Goal: Task Accomplishment & Management: Use online tool/utility

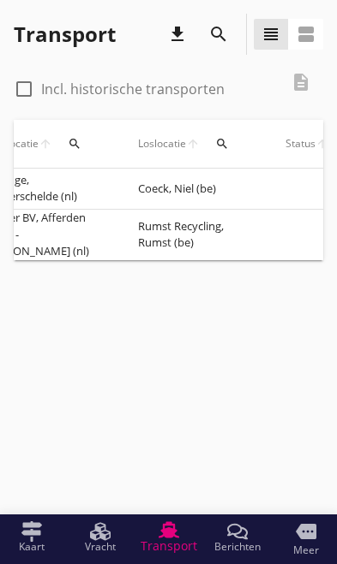
scroll to position [0, 722]
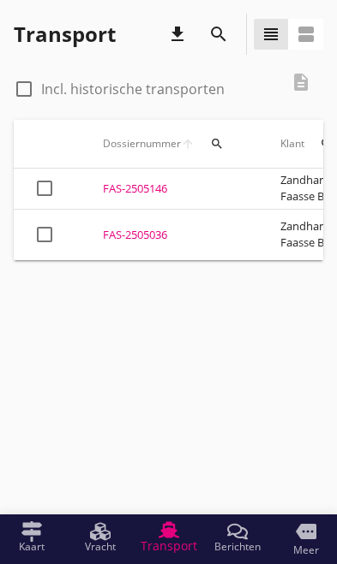
click at [33, 92] on div at bounding box center [23, 88] width 29 height 29
checkbox input "true"
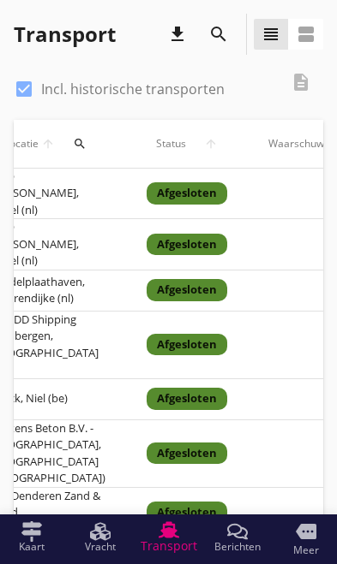
scroll to position [0, 859]
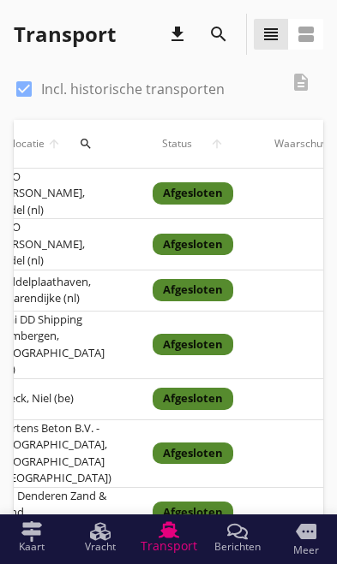
click at [71, 233] on td "MvO [PERSON_NAME], Andel (nl)" at bounding box center [53, 244] width 157 height 51
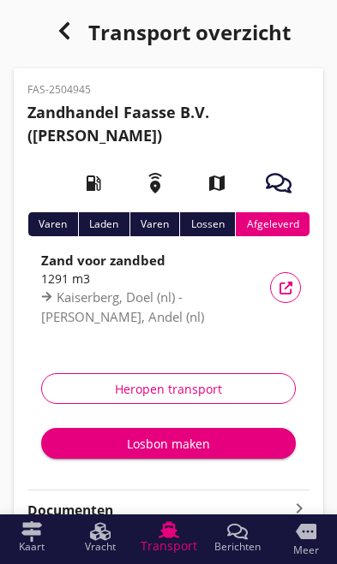
click at [295, 284] on div "Vracht details" at bounding box center [285, 288] width 31 height 13
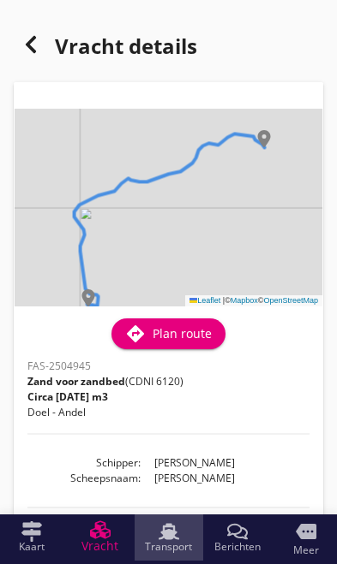
click at [167, 539] on use at bounding box center [168, 531] width 21 height 16
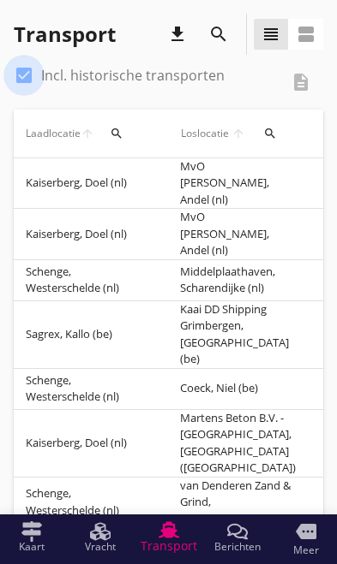
click at [33, 74] on div at bounding box center [23, 75] width 29 height 29
checkbox input "false"
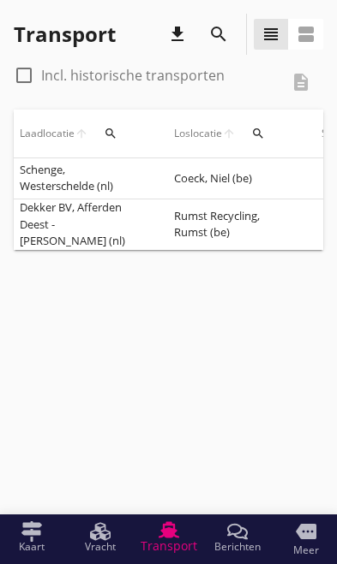
scroll to position [0, 670]
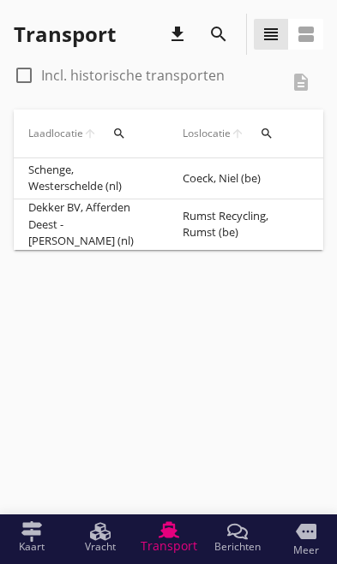
click at [222, 215] on td "Rumst Recycling, Rumst (be)" at bounding box center [235, 225] width 147 height 51
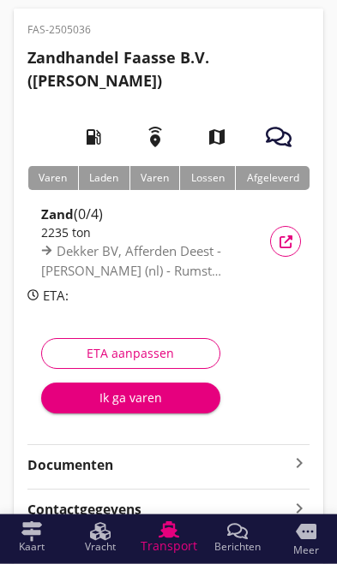
scroll to position [63, 0]
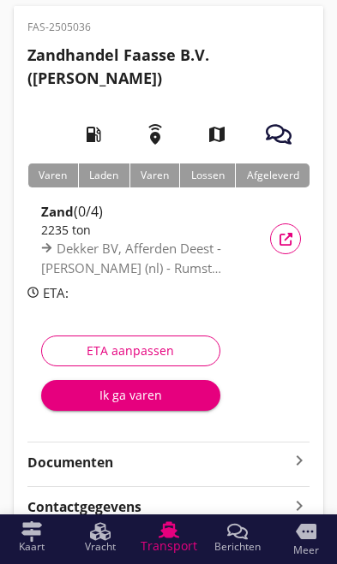
click at [266, 450] on div "Documenten keyboard_arrow_right" at bounding box center [168, 461] width 282 height 23
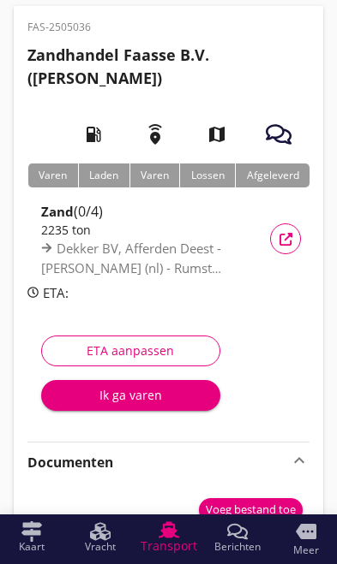
click at [292, 236] on div "Vracht details" at bounding box center [285, 239] width 31 height 13
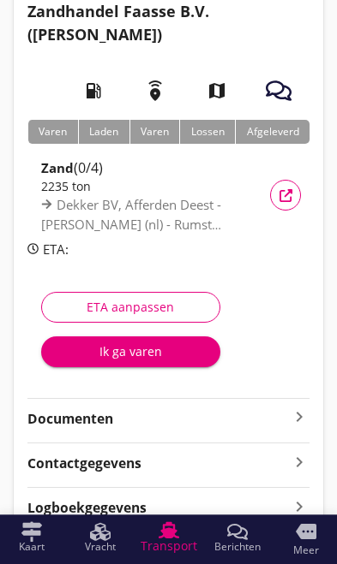
scroll to position [107, 0]
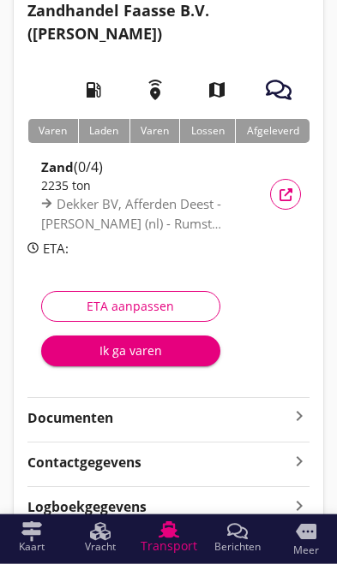
click at [299, 420] on icon "keyboard_arrow_right" at bounding box center [299, 416] width 21 height 21
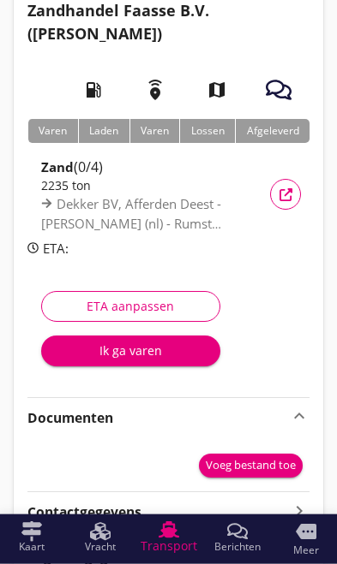
scroll to position [108, 0]
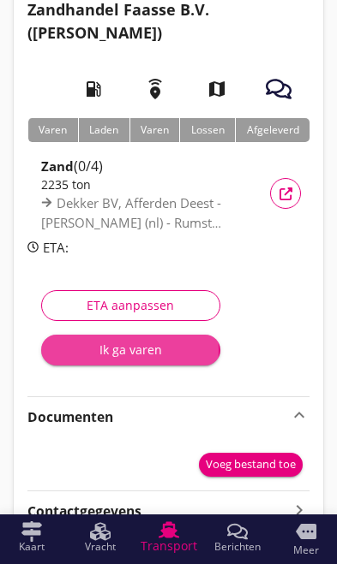
click at [144, 347] on div "Ik ga varen" at bounding box center [131, 350] width 152 height 18
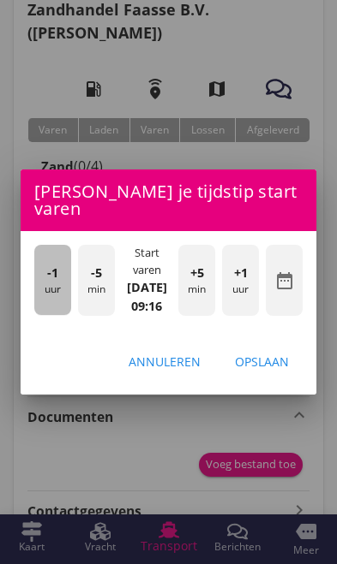
click at [52, 283] on span "-1" at bounding box center [52, 273] width 11 height 19
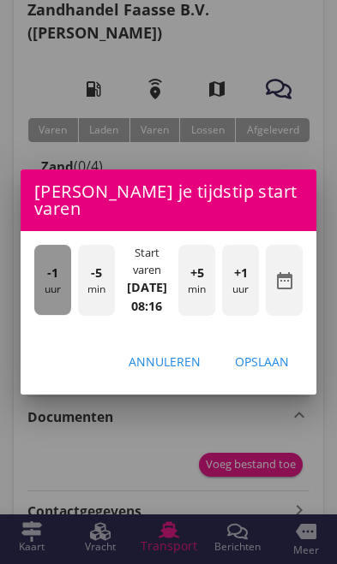
click at [47, 283] on span "-1" at bounding box center [52, 273] width 11 height 19
click at [45, 297] on div "-1 uur" at bounding box center [52, 280] width 37 height 70
click at [48, 283] on span "-1" at bounding box center [52, 273] width 11 height 19
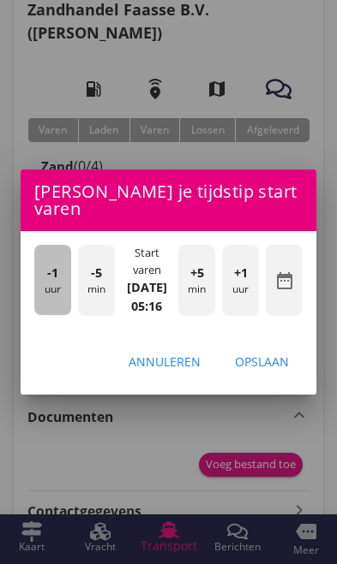
click at [48, 283] on span "-1" at bounding box center [52, 273] width 11 height 19
click at [57, 283] on span "-1" at bounding box center [52, 273] width 11 height 19
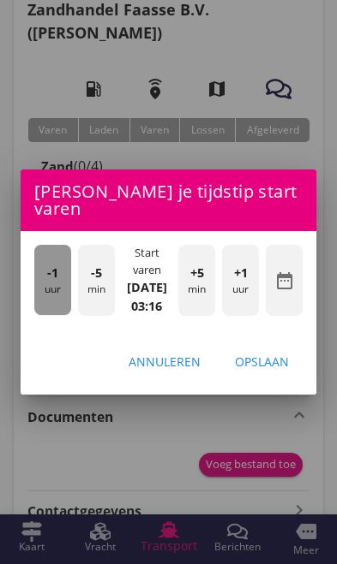
click at [59, 304] on div "-1 uur" at bounding box center [52, 280] width 37 height 70
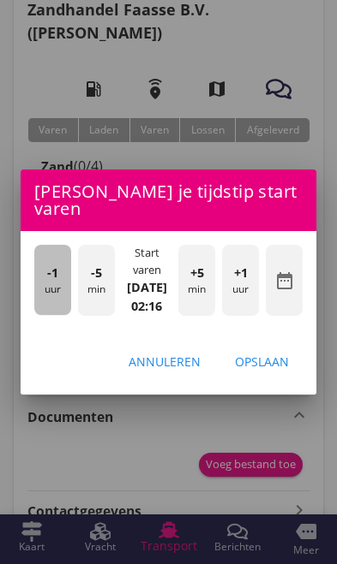
click at [56, 283] on span "-1" at bounding box center [52, 273] width 11 height 19
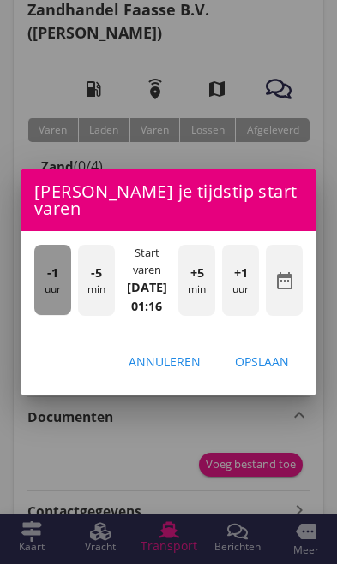
click at [57, 283] on span "-1" at bounding box center [52, 273] width 11 height 19
click at [58, 304] on div "-1 uur" at bounding box center [52, 280] width 37 height 70
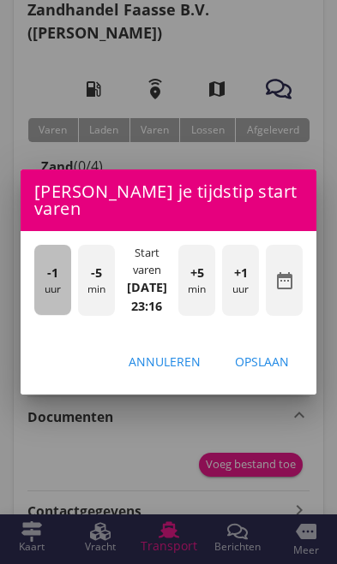
click at [57, 283] on span "-1" at bounding box center [52, 273] width 11 height 19
click at [52, 283] on span "-1" at bounding box center [52, 273] width 11 height 19
click at [57, 283] on span "-1" at bounding box center [52, 273] width 11 height 19
click at [56, 283] on span "-1" at bounding box center [52, 273] width 11 height 19
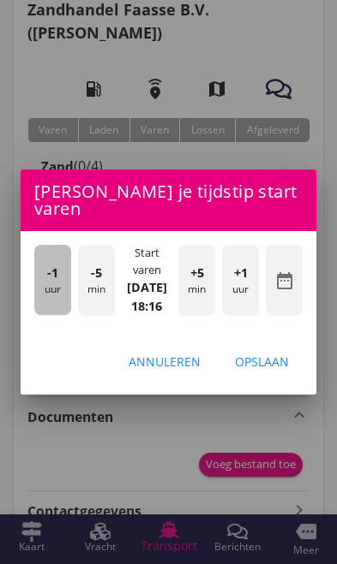
click at [56, 283] on span "-1" at bounding box center [52, 273] width 11 height 19
click at [47, 283] on span "-1" at bounding box center [52, 273] width 11 height 19
click at [53, 283] on span "-1" at bounding box center [52, 273] width 11 height 19
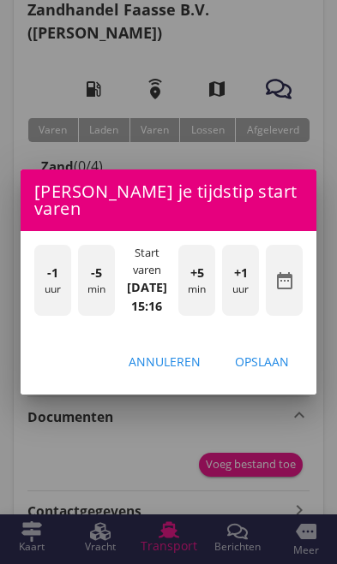
click at [269, 371] on div "Opslaan" at bounding box center [262, 362] width 54 height 18
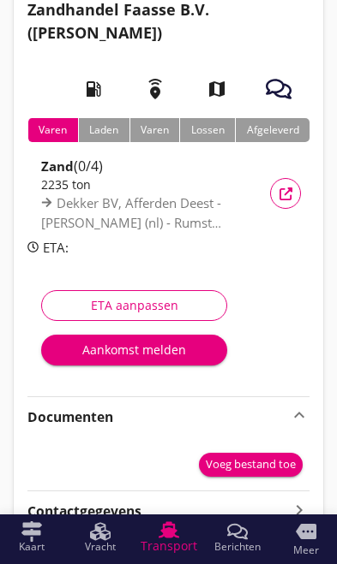
click at [103, 351] on div "Aankomst melden" at bounding box center [134, 350] width 158 height 18
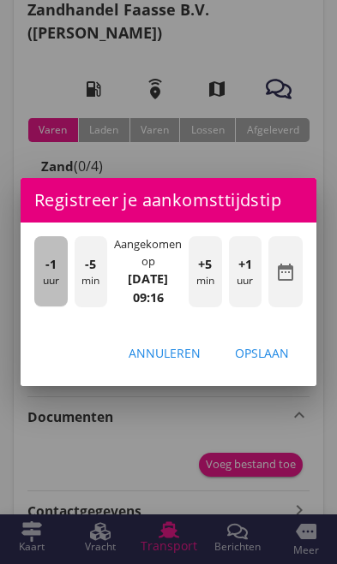
click at [47, 307] on div "-1 uur" at bounding box center [50, 271] width 33 height 70
click at [36, 307] on div "-1 uur" at bounding box center [50, 271] width 33 height 70
click at [38, 307] on div "-1 uur" at bounding box center [50, 271] width 33 height 70
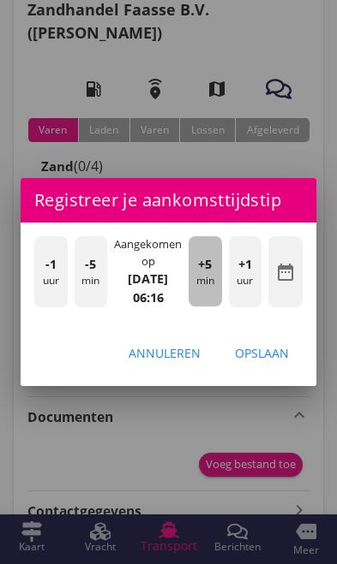
click at [200, 307] on div "+5 min" at bounding box center [204, 271] width 33 height 70
click at [211, 307] on div "+5 min" at bounding box center [204, 271] width 33 height 70
click at [214, 307] on div "+5 min" at bounding box center [204, 271] width 33 height 70
click at [212, 306] on div "+5 min" at bounding box center [204, 271] width 33 height 70
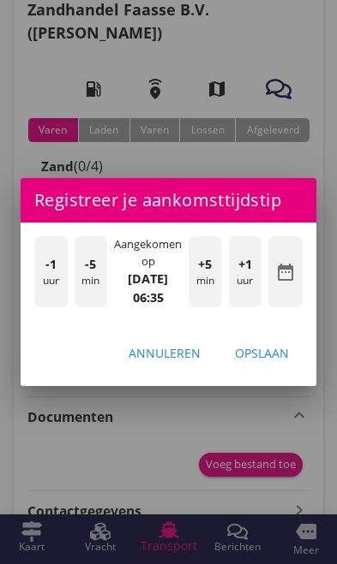
click at [212, 303] on div "+5 min" at bounding box center [204, 271] width 33 height 70
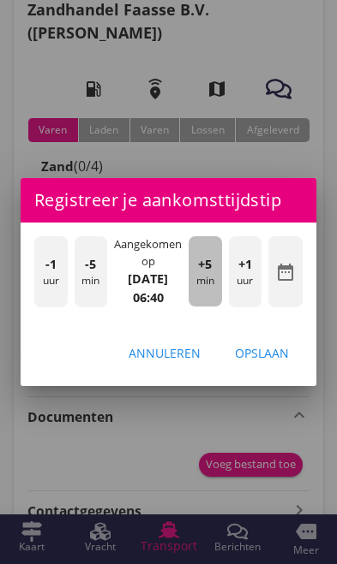
click at [215, 301] on div "+5 min" at bounding box center [204, 271] width 33 height 70
click at [216, 305] on div "+5 min" at bounding box center [204, 271] width 33 height 70
click at [216, 301] on div "+5 min" at bounding box center [204, 271] width 33 height 70
click at [219, 306] on div "+5 min" at bounding box center [204, 271] width 33 height 70
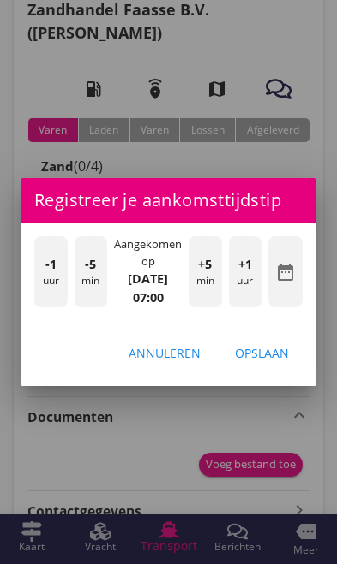
click at [275, 362] on div "Opslaan" at bounding box center [262, 353] width 54 height 18
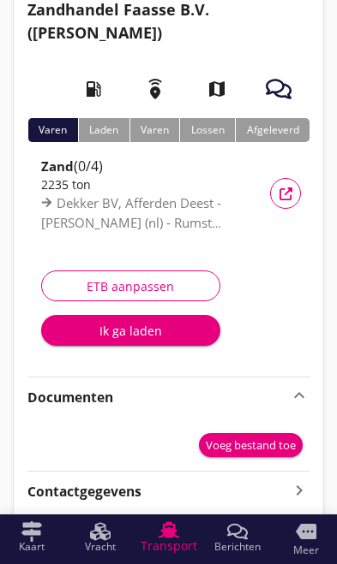
click at [110, 332] on div "Ik ga laden" at bounding box center [131, 331] width 152 height 18
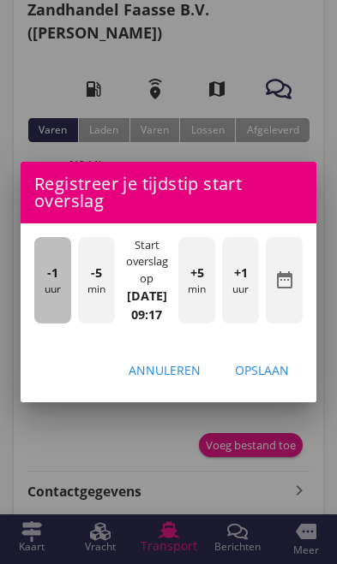
click at [43, 323] on div "-1 uur" at bounding box center [52, 280] width 37 height 86
click at [48, 324] on div "-1 uur" at bounding box center [52, 280] width 37 height 86
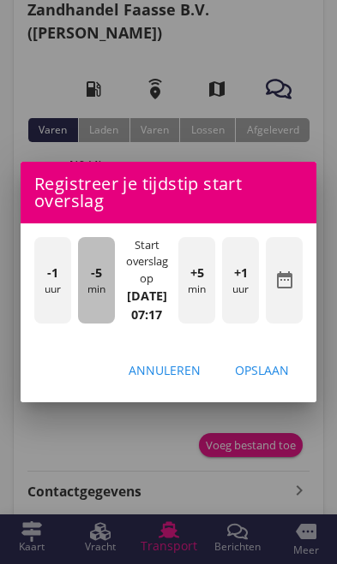
click at [101, 324] on div "-5 min" at bounding box center [96, 280] width 37 height 86
click at [84, 323] on div "-5 min" at bounding box center [96, 280] width 37 height 86
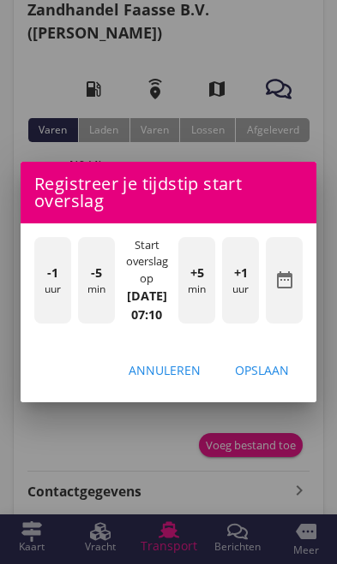
click at [278, 379] on div "Opslaan" at bounding box center [262, 370] width 54 height 18
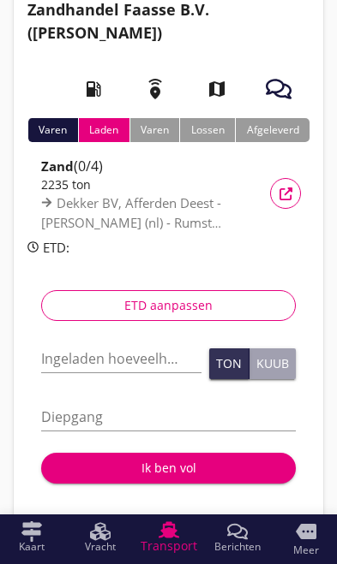
click at [79, 360] on input "Ingeladen hoeveelheid *" at bounding box center [121, 358] width 160 height 27
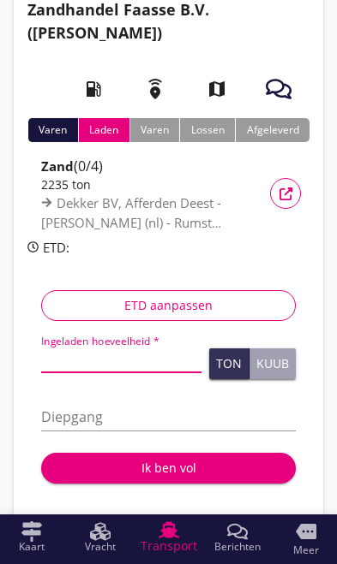
scroll to position [107, 0]
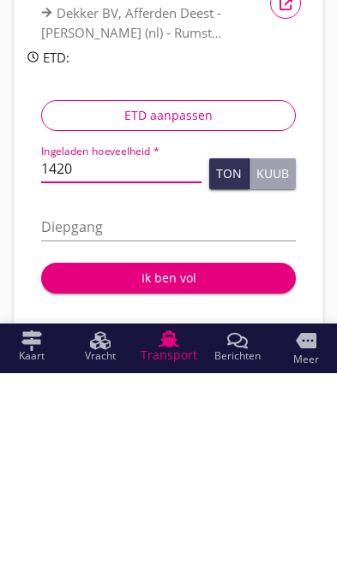
type input "1420"
click at [232, 359] on div "Ton" at bounding box center [229, 365] width 26 height 12
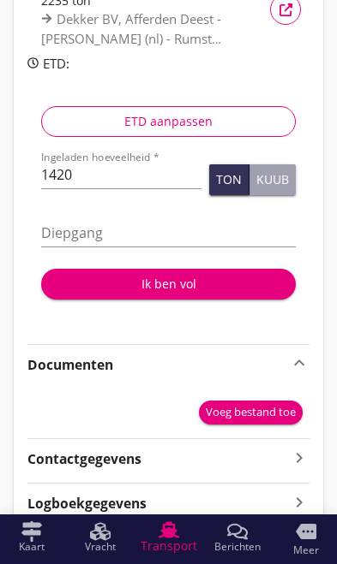
click at [153, 228] on input "Diepgang" at bounding box center [168, 232] width 254 height 27
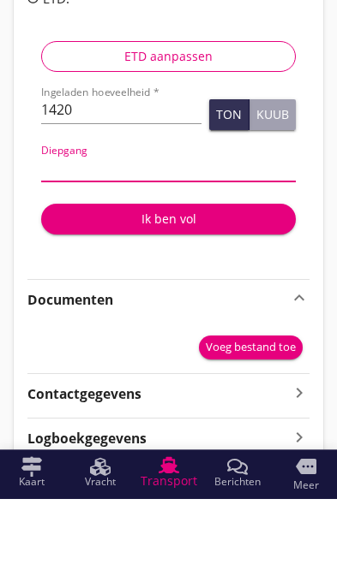
type input "2"
type input "2.75"
click at [229, 272] on div "ETD aanpassen Ingeladen hoeveelheid * 1420 Ton Kuub Diepgang 2.75 Ik ben vol" at bounding box center [168, 213] width 282 height 253
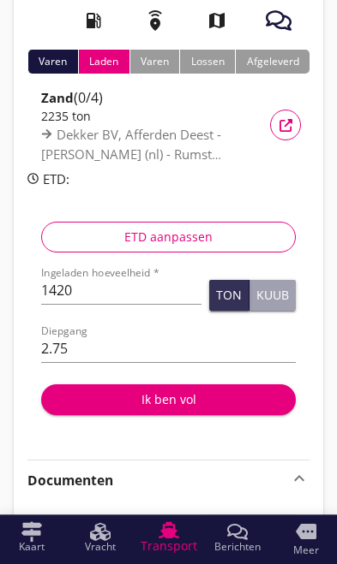
scroll to position [173, 0]
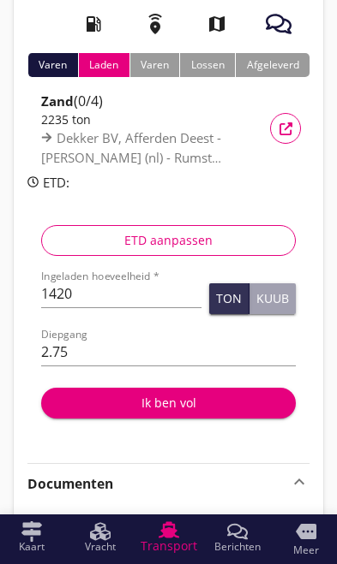
click at [45, 67] on div "Varen" at bounding box center [52, 65] width 51 height 24
click at [45, 57] on div "Varen" at bounding box center [52, 65] width 51 height 24
click at [108, 71] on div "Laden" at bounding box center [103, 65] width 51 height 24
click at [150, 63] on div "Varen" at bounding box center [154, 65] width 51 height 24
click at [206, 411] on div "Ik ben vol" at bounding box center [168, 403] width 227 height 18
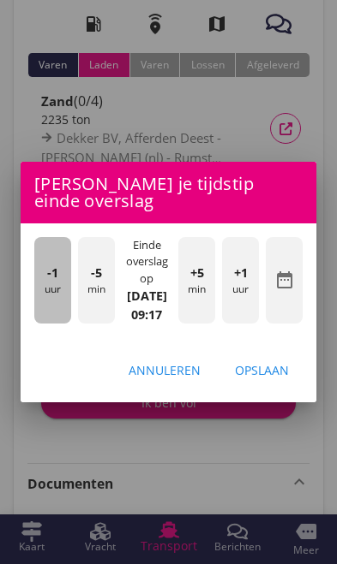
click at [51, 291] on div "-1 uur" at bounding box center [52, 280] width 37 height 86
click at [35, 288] on div "-1 uur" at bounding box center [52, 280] width 37 height 86
click at [36, 289] on div "-1 uur" at bounding box center [52, 280] width 37 height 86
click at [39, 282] on div "-1 uur" at bounding box center [52, 280] width 37 height 86
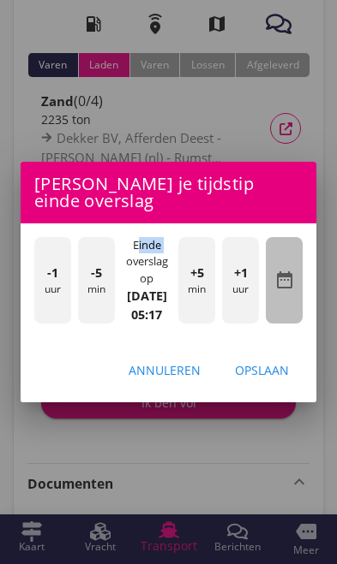
click at [294, 279] on icon "date_range" at bounding box center [284, 280] width 21 height 21
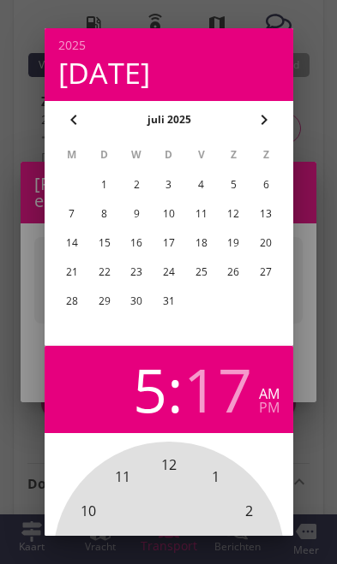
scroll to position [9, 0]
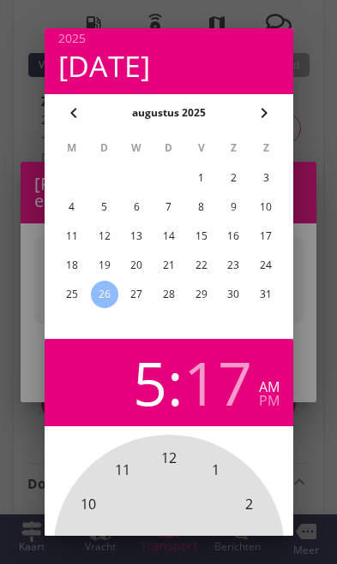
click at [198, 259] on div "22" at bounding box center [200, 265] width 27 height 27
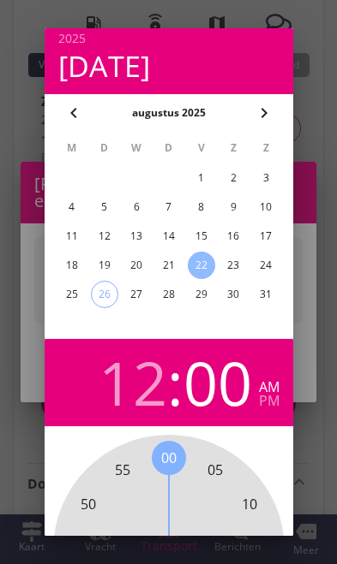
click at [311, 417] on div at bounding box center [168, 282] width 337 height 564
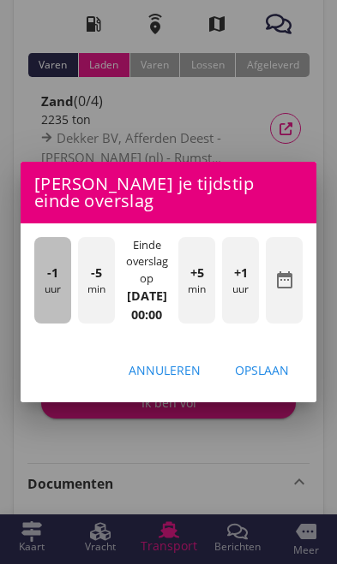
click at [39, 289] on div "-1 uur" at bounding box center [52, 280] width 37 height 86
click at [41, 286] on div "-1 uur" at bounding box center [52, 280] width 37 height 86
click at [37, 284] on div "-1 uur" at bounding box center [52, 280] width 37 height 86
click at [39, 285] on div "-1 uur" at bounding box center [52, 280] width 37 height 86
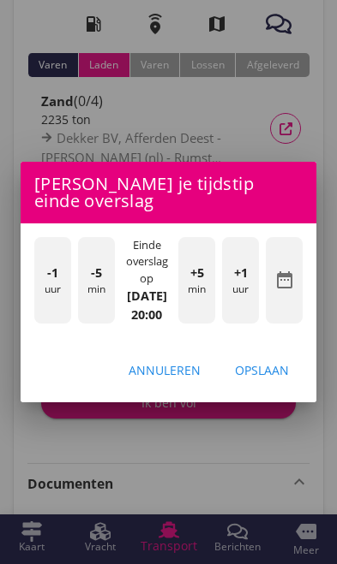
click at [38, 283] on div "-1 uur" at bounding box center [52, 280] width 37 height 86
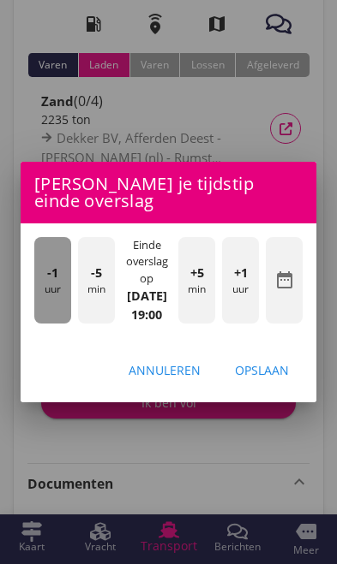
click at [43, 283] on div "-1 uur" at bounding box center [52, 280] width 37 height 86
click at [42, 283] on div "-1 uur" at bounding box center [52, 280] width 37 height 86
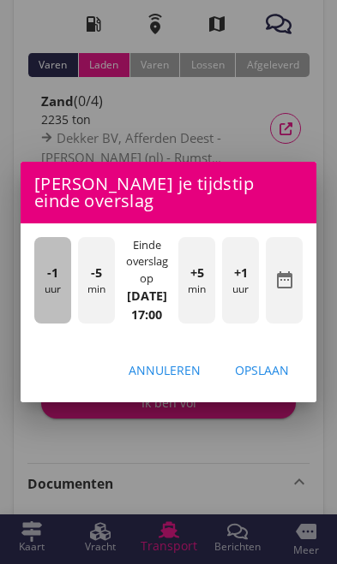
click at [38, 277] on div "-1 uur" at bounding box center [52, 280] width 37 height 86
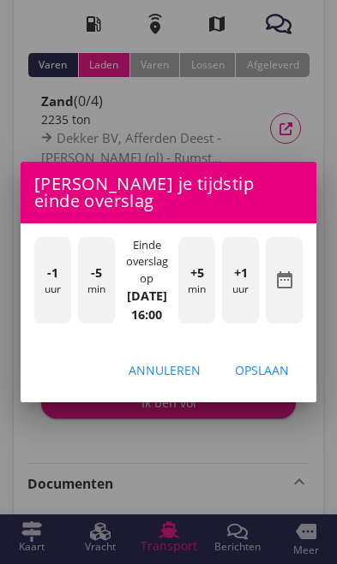
click at [36, 277] on div "-1 uur" at bounding box center [52, 280] width 37 height 86
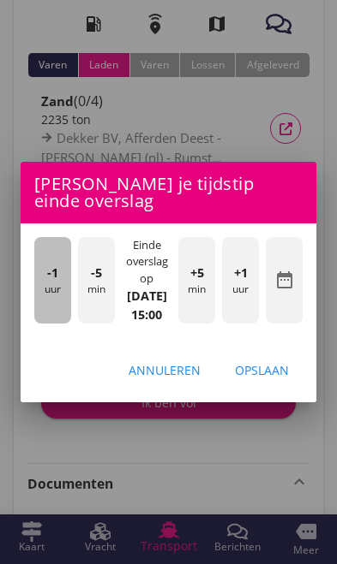
click at [46, 273] on div "-1 uur" at bounding box center [52, 280] width 37 height 86
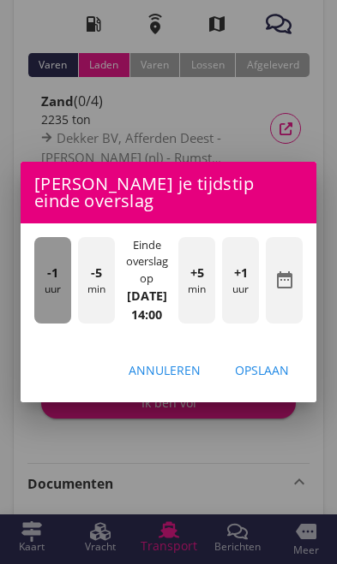
click at [45, 271] on div "-1 uur" at bounding box center [52, 280] width 37 height 86
click at [42, 271] on div "-1 uur" at bounding box center [52, 280] width 37 height 86
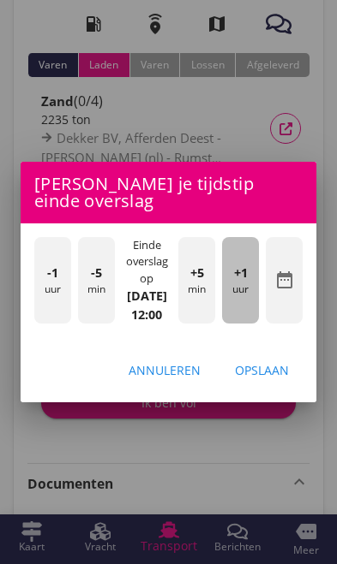
click at [249, 297] on div "+1 uur" at bounding box center [240, 280] width 37 height 86
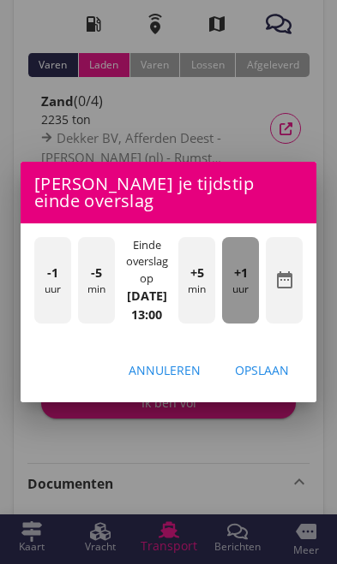
click at [245, 299] on div "+1 uur" at bounding box center [240, 280] width 37 height 86
click at [242, 298] on div "+1 uur" at bounding box center [240, 280] width 37 height 86
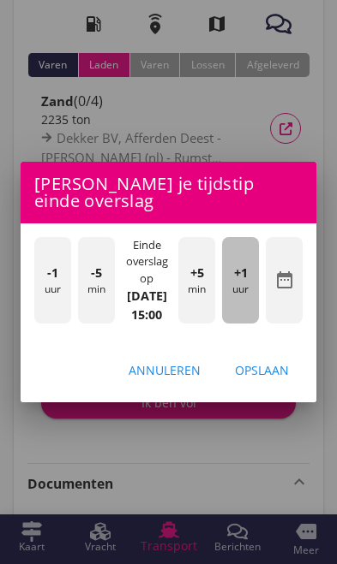
click at [241, 273] on span "+1" at bounding box center [241, 273] width 14 height 19
click at [248, 282] on div "+1 uur" at bounding box center [240, 280] width 37 height 86
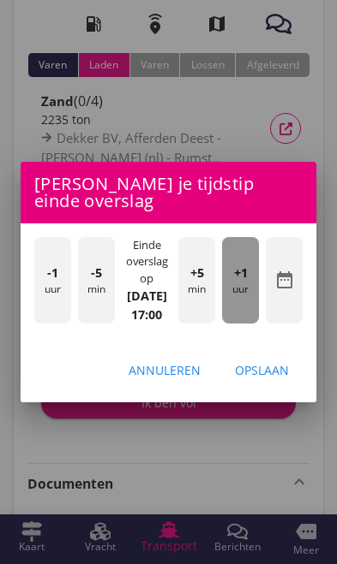
click at [248, 285] on div "+1 uur" at bounding box center [240, 280] width 37 height 86
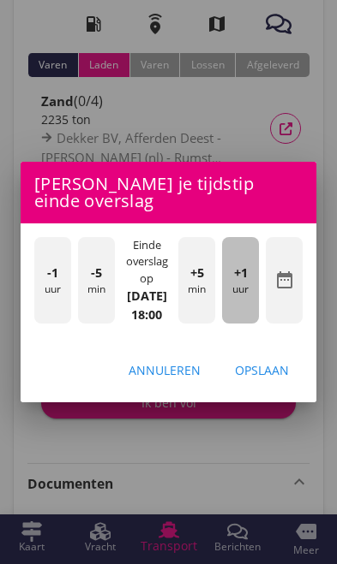
click at [246, 284] on div "+1 uur" at bounding box center [240, 280] width 37 height 86
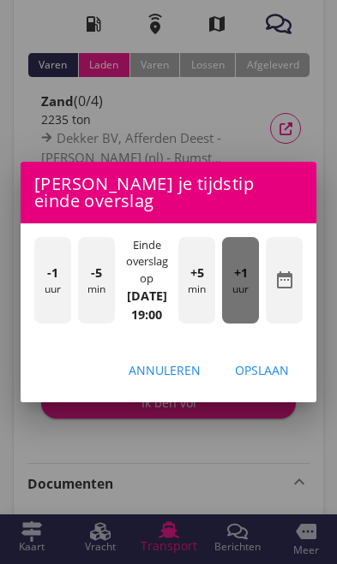
click at [247, 284] on div "+1 uur" at bounding box center [240, 280] width 37 height 86
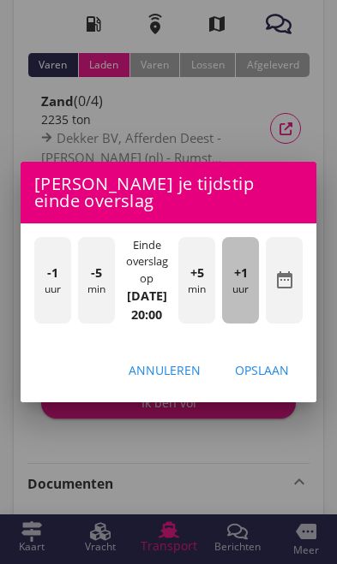
click at [247, 285] on div "+1 uur" at bounding box center [240, 280] width 37 height 86
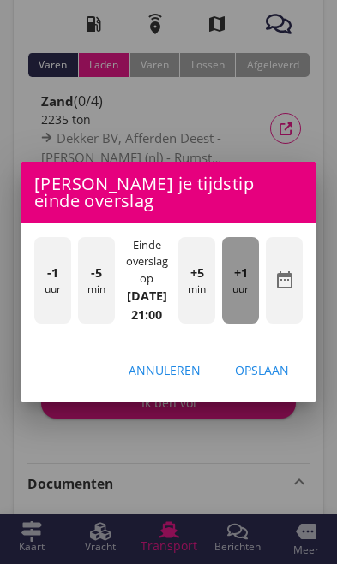
click at [248, 283] on div "+1 uur" at bounding box center [240, 280] width 37 height 86
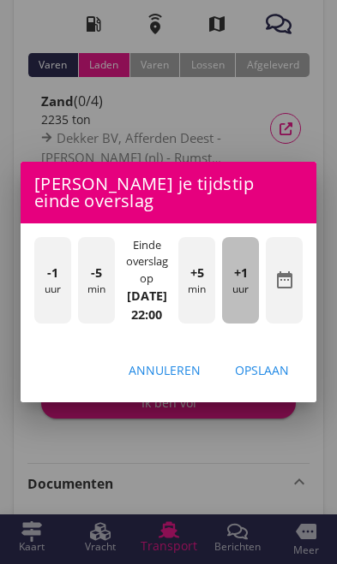
click at [243, 281] on span "+1" at bounding box center [241, 273] width 14 height 19
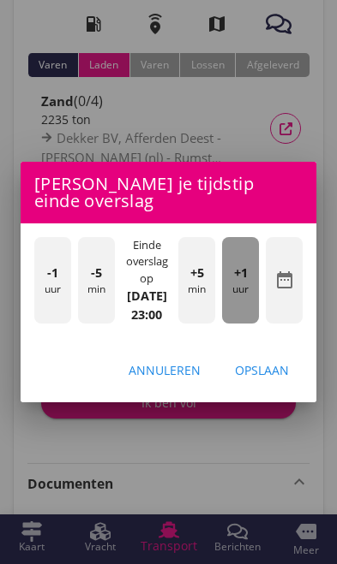
click at [241, 281] on span "+1" at bounding box center [241, 273] width 14 height 19
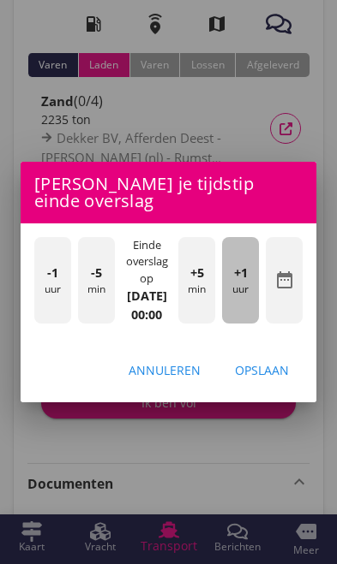
click at [241, 283] on div "+1 uur" at bounding box center [240, 280] width 37 height 86
click at [247, 282] on div "+1 uur" at bounding box center [240, 280] width 37 height 86
click at [248, 283] on div "+1 uur" at bounding box center [240, 280] width 37 height 86
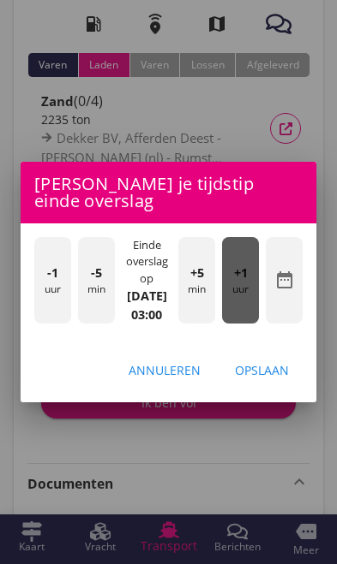
click at [243, 281] on span "+1" at bounding box center [241, 273] width 14 height 19
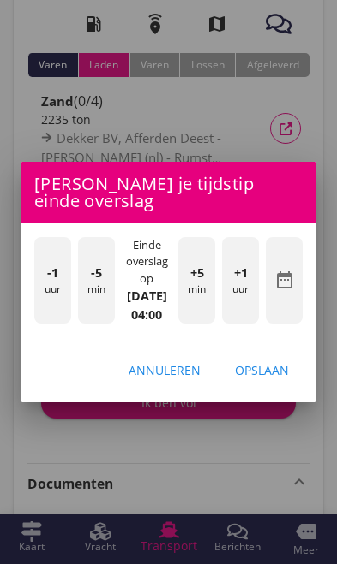
click at [247, 281] on div "+1 uur" at bounding box center [240, 280] width 37 height 86
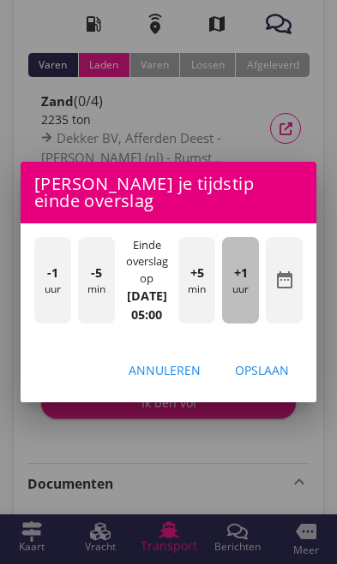
click at [248, 282] on div "+1 uur" at bounding box center [240, 280] width 37 height 86
click at [248, 283] on div "+1 uur" at bounding box center [240, 280] width 37 height 86
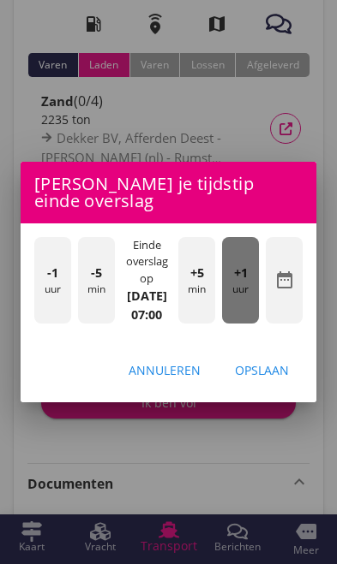
click at [247, 283] on div "+1 uur" at bounding box center [240, 280] width 37 height 86
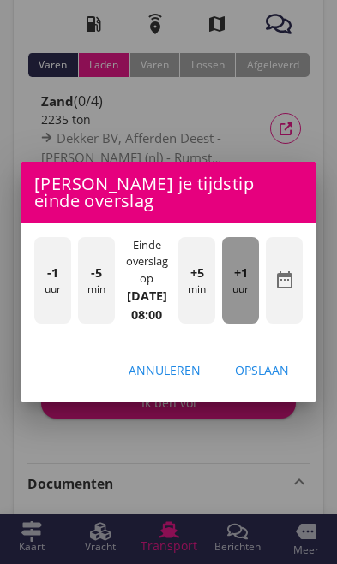
click at [248, 283] on div "+1 uur" at bounding box center [240, 280] width 37 height 86
click at [247, 282] on div "+1 uur" at bounding box center [240, 280] width 37 height 86
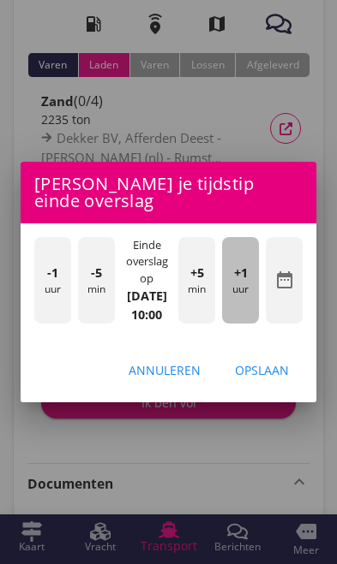
click at [247, 282] on div "+1 uur" at bounding box center [240, 280] width 37 height 86
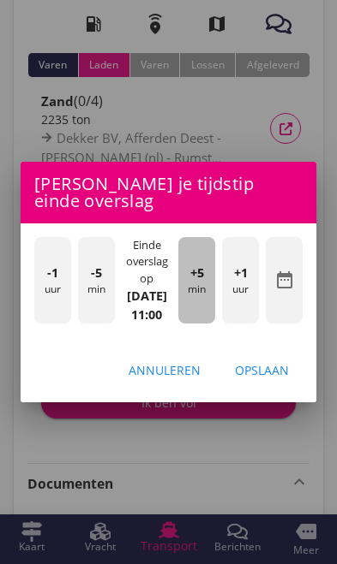
click at [202, 287] on div "+5 min" at bounding box center [196, 280] width 37 height 86
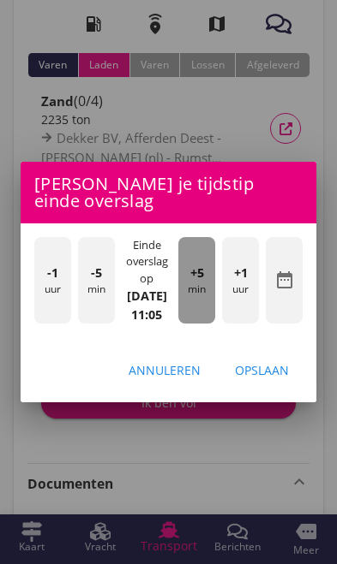
click at [211, 286] on div "+5 min" at bounding box center [196, 280] width 37 height 86
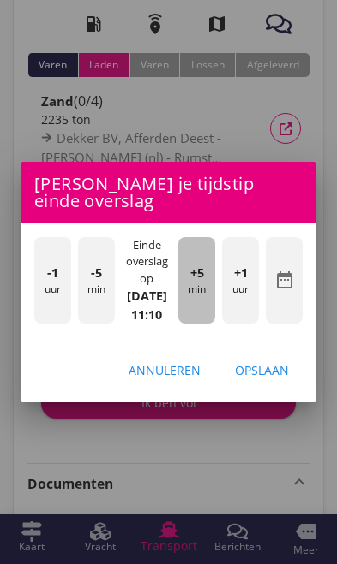
click at [206, 282] on div "+5 min" at bounding box center [196, 280] width 37 height 86
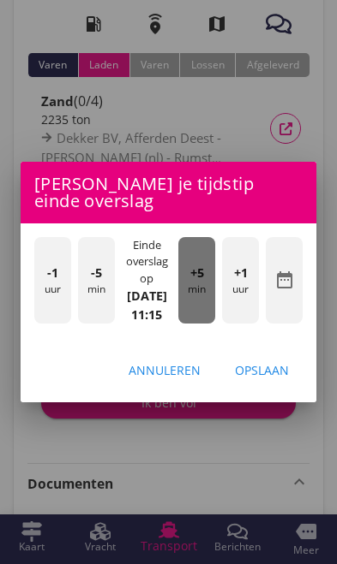
click at [211, 281] on div "+5 min" at bounding box center [196, 280] width 37 height 86
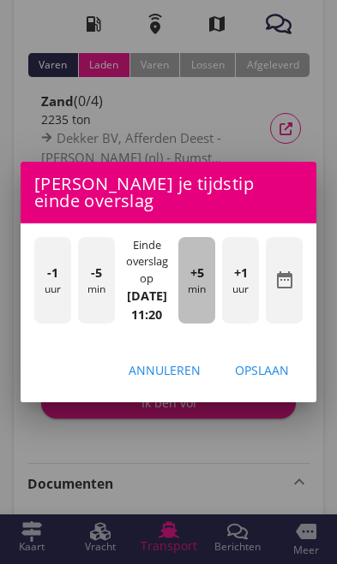
click at [209, 289] on div "+5 min" at bounding box center [196, 280] width 37 height 86
click at [210, 277] on div "+5 min" at bounding box center [196, 280] width 37 height 86
click at [209, 279] on div "+5 min" at bounding box center [196, 280] width 37 height 86
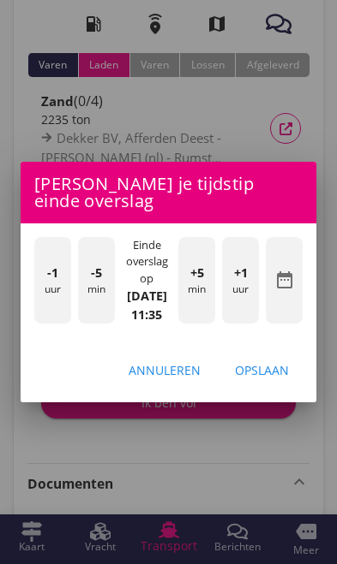
click at [280, 379] on div "Opslaan" at bounding box center [262, 370] width 54 height 18
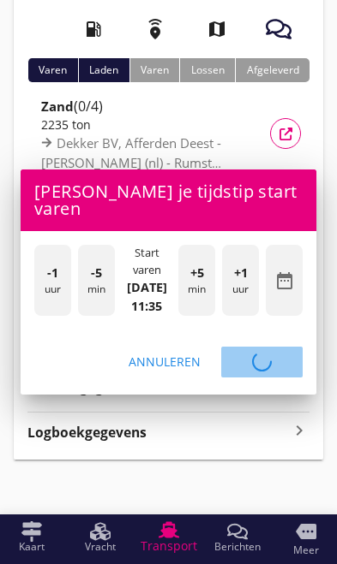
scroll to position [167, 0]
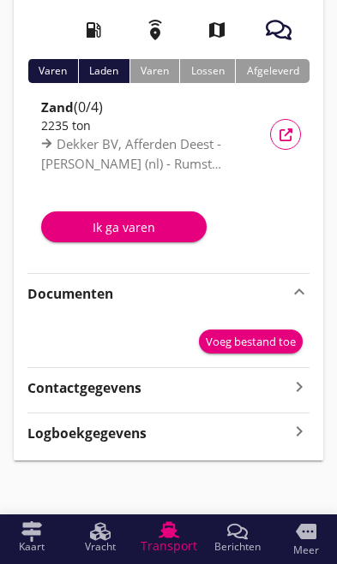
click at [140, 212] on button "Ik ga varen" at bounding box center [123, 226] width 165 height 31
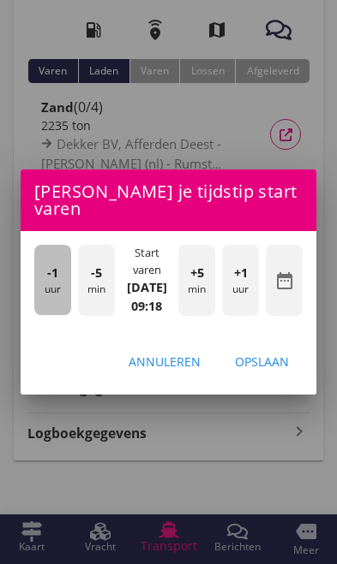
click at [47, 298] on div "-1 uur" at bounding box center [52, 280] width 37 height 70
click at [39, 291] on div "-1 uur" at bounding box center [52, 280] width 37 height 70
click at [41, 280] on div "-1 uur" at bounding box center [52, 280] width 37 height 70
click at [42, 278] on div "-1 uur" at bounding box center [52, 280] width 37 height 70
click at [45, 279] on div "-1 uur" at bounding box center [52, 280] width 37 height 70
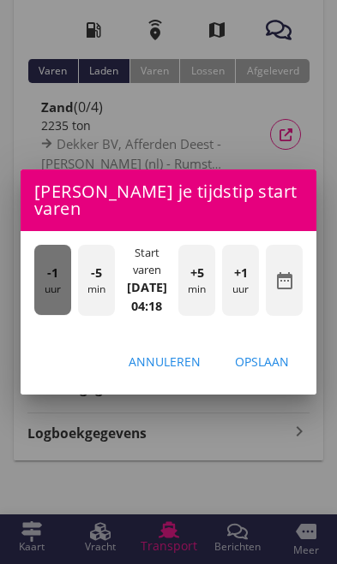
click at [40, 277] on div "-1 uur" at bounding box center [52, 280] width 37 height 70
click at [42, 274] on div "-1 uur" at bounding box center [52, 280] width 37 height 70
click at [43, 274] on div "-1 uur" at bounding box center [52, 280] width 37 height 70
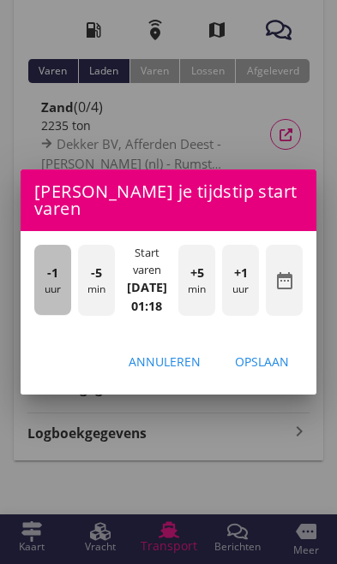
click at [39, 277] on div "-1 uur" at bounding box center [52, 280] width 37 height 70
click at [38, 276] on div "-1 uur" at bounding box center [52, 280] width 37 height 70
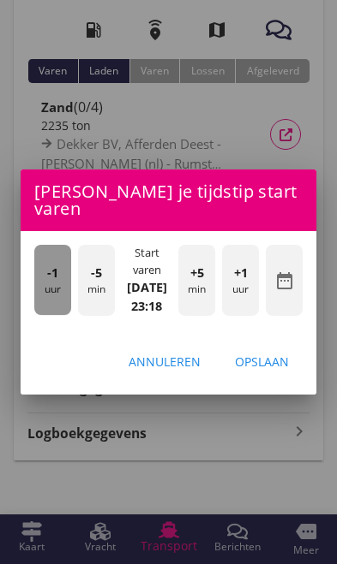
click at [45, 277] on div "-1 uur" at bounding box center [52, 280] width 37 height 70
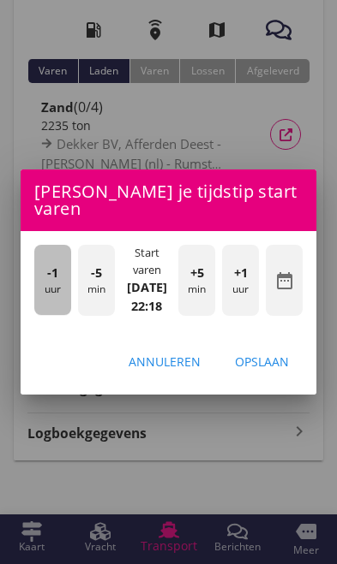
click at [41, 278] on div "-1 uur" at bounding box center [52, 280] width 37 height 70
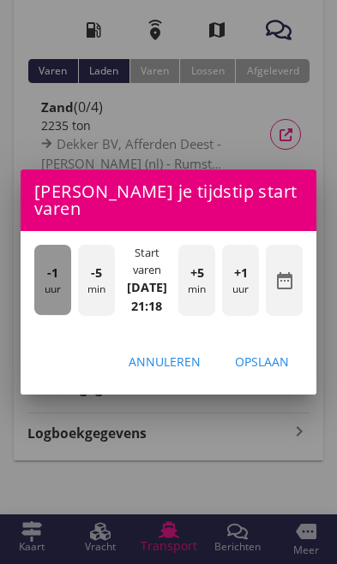
click at [39, 277] on div "-1 uur" at bounding box center [52, 280] width 37 height 70
click at [43, 277] on div "-1 uur" at bounding box center [52, 280] width 37 height 70
click at [41, 277] on div "-1 uur" at bounding box center [52, 280] width 37 height 70
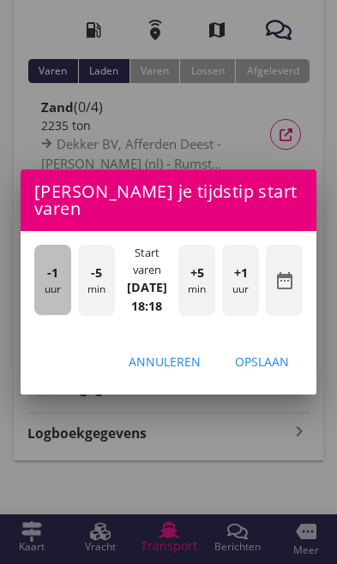
click at [38, 276] on div "-1 uur" at bounding box center [52, 280] width 37 height 70
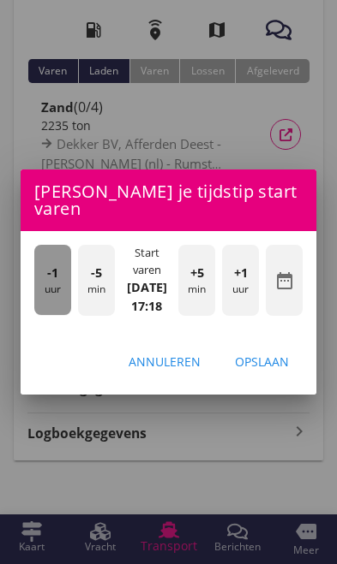
click at [43, 277] on div "-1 uur" at bounding box center [52, 280] width 37 height 70
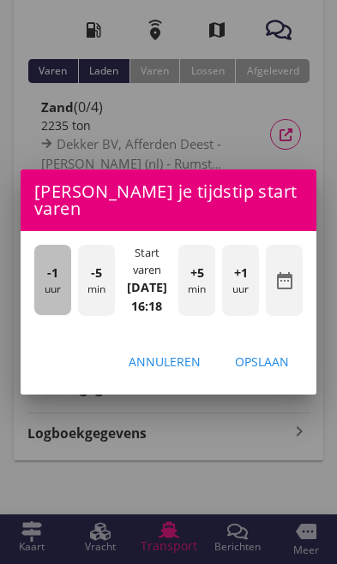
click at [39, 275] on div "-1 uur" at bounding box center [52, 280] width 37 height 70
click at [44, 282] on div "-1 uur" at bounding box center [52, 280] width 37 height 70
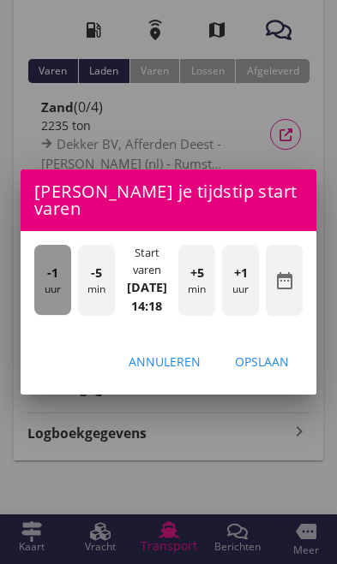
click at [49, 282] on div "-1 uur" at bounding box center [52, 280] width 37 height 70
click at [46, 279] on div "-1 uur" at bounding box center [52, 280] width 37 height 70
click at [45, 277] on div "-1 uur" at bounding box center [52, 280] width 37 height 70
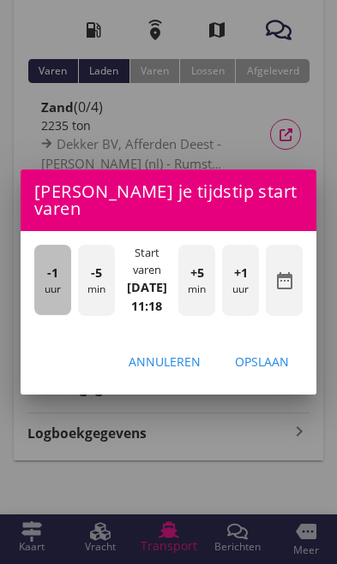
click at [45, 278] on div "-1 uur" at bounding box center [52, 280] width 37 height 70
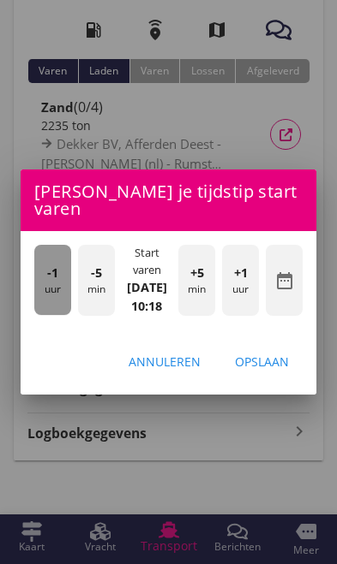
click at [46, 278] on div "-1 uur" at bounding box center [52, 280] width 37 height 70
click at [45, 278] on div "-1 uur" at bounding box center [52, 280] width 37 height 70
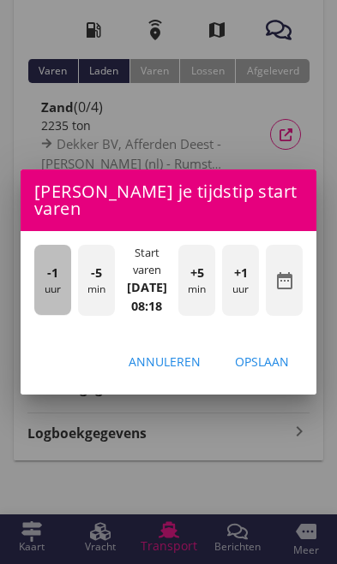
click at [51, 279] on div "-1 uur" at bounding box center [52, 280] width 37 height 70
click at [51, 277] on div "-1 uur" at bounding box center [52, 280] width 37 height 70
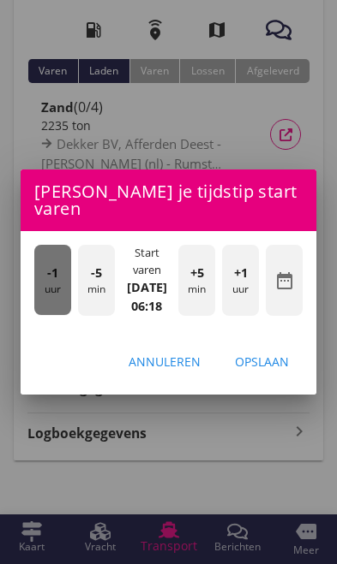
click at [62, 284] on div "-1 uur" at bounding box center [52, 280] width 37 height 70
click at [59, 278] on div "-1 uur" at bounding box center [52, 280] width 37 height 70
click at [54, 269] on span "-1" at bounding box center [52, 273] width 11 height 19
click at [46, 265] on div "-1 uur" at bounding box center [52, 280] width 37 height 70
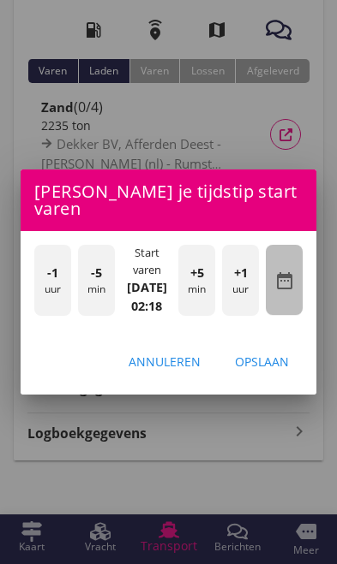
click at [288, 271] on icon "date_range" at bounding box center [284, 281] width 21 height 21
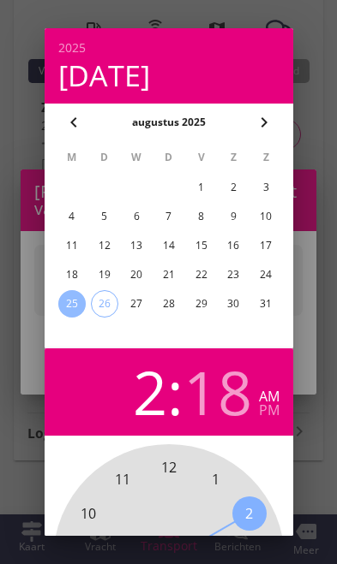
click at [205, 280] on div "22" at bounding box center [200, 274] width 27 height 27
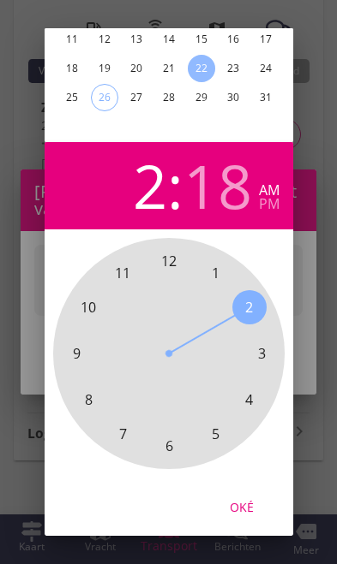
scroll to position [206, 0]
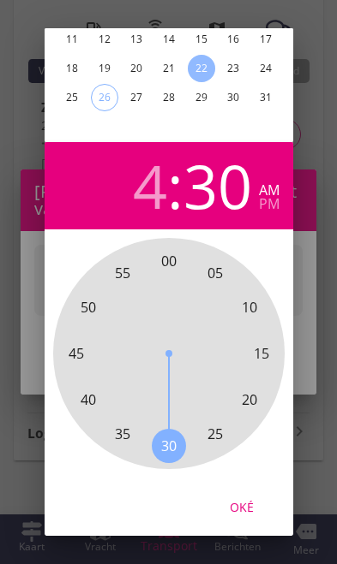
click at [250, 513] on div "Oké" at bounding box center [241, 506] width 48 height 18
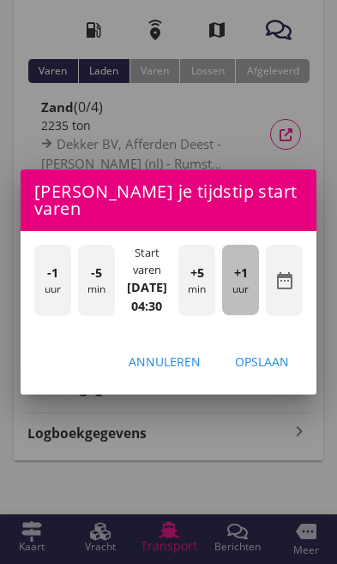
click at [240, 292] on div "+1 uur" at bounding box center [240, 280] width 37 height 70
click at [241, 289] on div "+1 uur" at bounding box center [240, 280] width 37 height 70
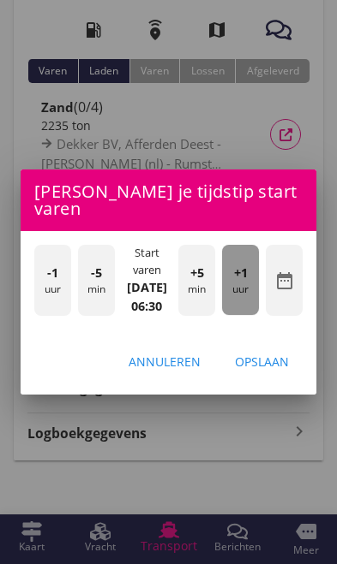
click at [241, 289] on div "+1 uur" at bounding box center [240, 280] width 37 height 70
click at [244, 285] on div "+1 uur" at bounding box center [240, 280] width 37 height 70
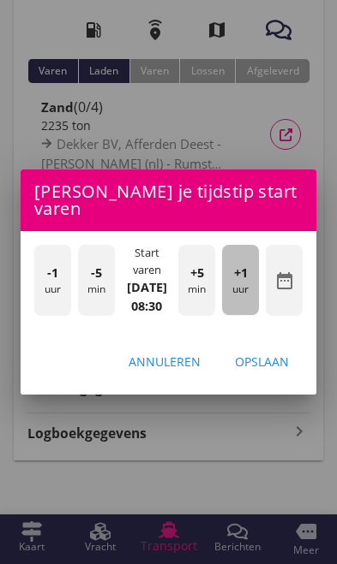
click at [246, 285] on div "+1 uur" at bounding box center [240, 280] width 37 height 70
click at [247, 278] on div "+1 uur" at bounding box center [240, 280] width 37 height 70
click at [250, 279] on div "+1 uur" at bounding box center [240, 280] width 37 height 70
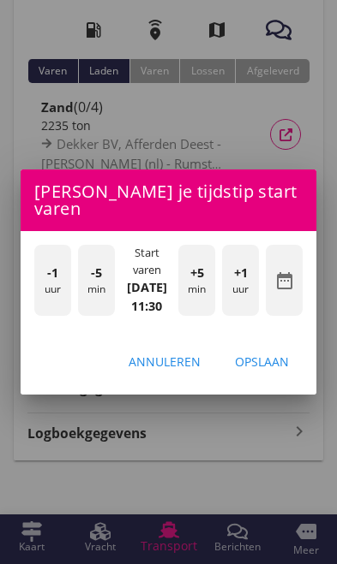
click at [274, 364] on div "Opslaan" at bounding box center [262, 362] width 54 height 18
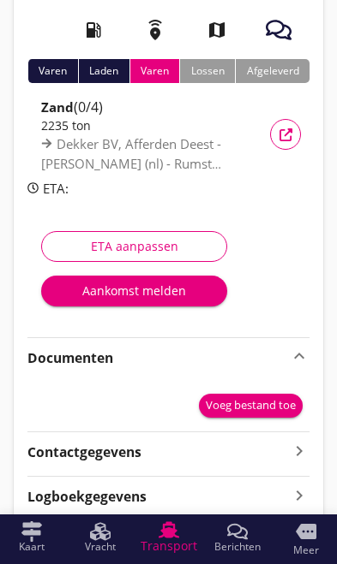
click at [103, 295] on div "Aankomst melden" at bounding box center [134, 291] width 158 height 18
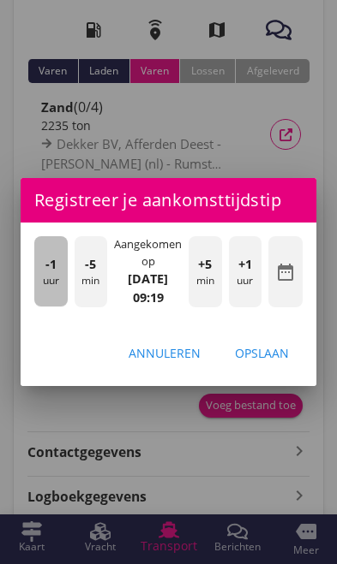
click at [43, 285] on div "-1 uur" at bounding box center [50, 271] width 33 height 70
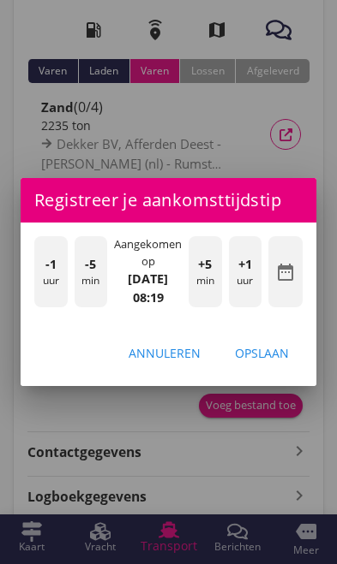
click at [28, 275] on div "-1 uur -5 min Aangekomen op [DATE] 08:19 +5 min +1 uur date_range" at bounding box center [168, 273] width 295 height 101
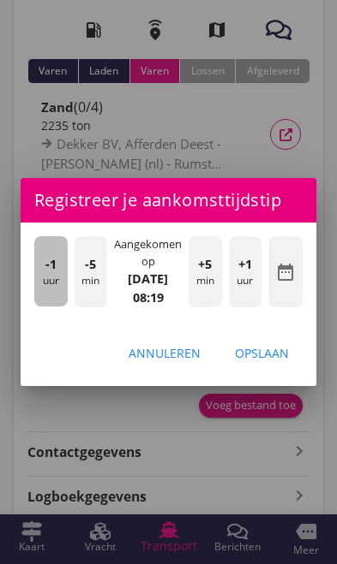
click at [36, 278] on div "-1 uur" at bounding box center [50, 271] width 33 height 70
click at [46, 284] on div "-1 uur" at bounding box center [50, 271] width 33 height 70
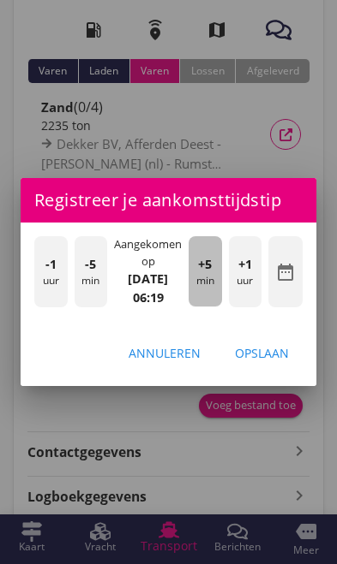
click at [207, 285] on div "+5 min" at bounding box center [204, 271] width 33 height 70
click at [211, 287] on div "+5 min" at bounding box center [204, 271] width 33 height 70
click at [216, 281] on div "+5 min" at bounding box center [204, 271] width 33 height 70
click at [215, 280] on div "+5 min" at bounding box center [204, 271] width 33 height 70
click at [217, 274] on div "+5 min" at bounding box center [204, 271] width 33 height 70
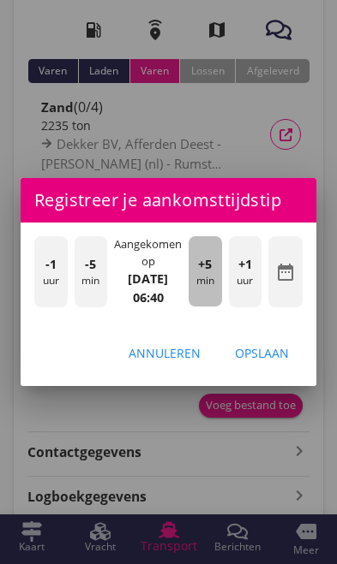
click at [216, 266] on div "+5 min" at bounding box center [204, 271] width 33 height 70
click at [217, 273] on div "+5 min" at bounding box center [204, 271] width 33 height 70
click at [218, 274] on div "+5 min" at bounding box center [204, 271] width 33 height 70
click at [219, 270] on div "+5 min" at bounding box center [204, 271] width 33 height 70
click at [218, 276] on div "+5 min" at bounding box center [204, 271] width 33 height 70
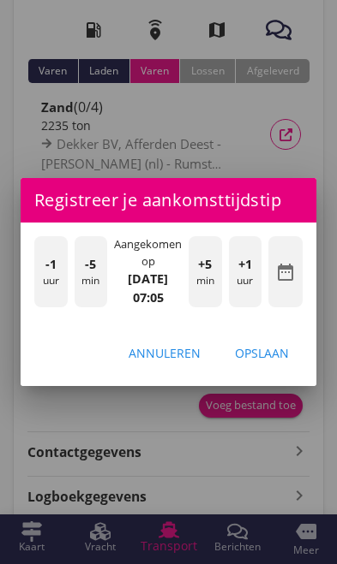
click at [274, 353] on div "Opslaan" at bounding box center [262, 353] width 54 height 18
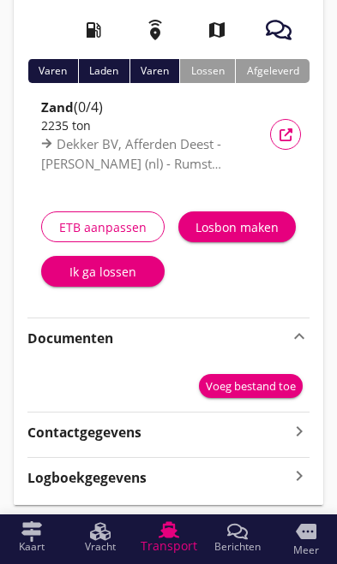
click at [85, 272] on div "Ik ga lossen" at bounding box center [103, 272] width 96 height 18
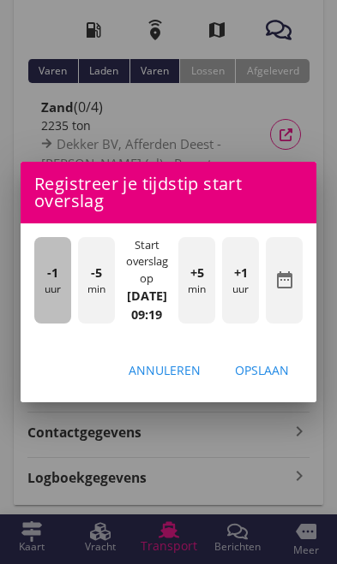
click at [41, 295] on div "-1 uur" at bounding box center [52, 280] width 37 height 86
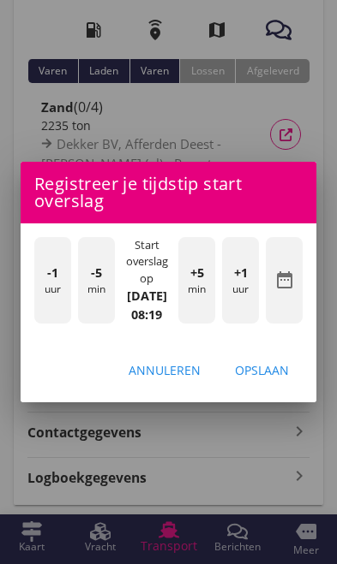
click at [37, 290] on div "-1 uur" at bounding box center [52, 280] width 37 height 86
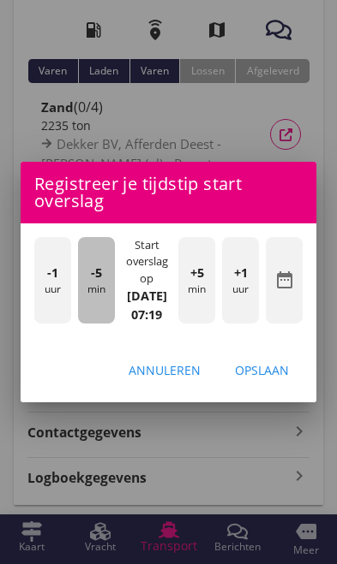
click at [91, 306] on div "-5 min" at bounding box center [96, 280] width 37 height 86
click at [86, 288] on div "-5 min" at bounding box center [96, 280] width 37 height 86
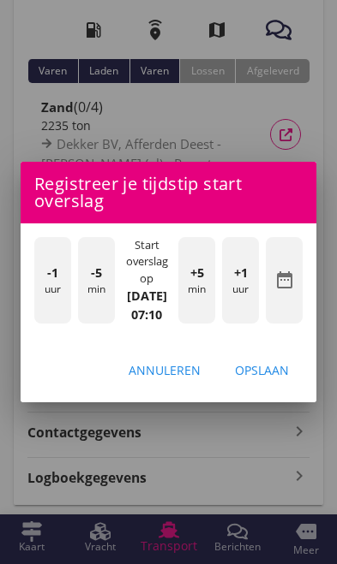
click at [78, 282] on div "-5 min" at bounding box center [96, 280] width 37 height 86
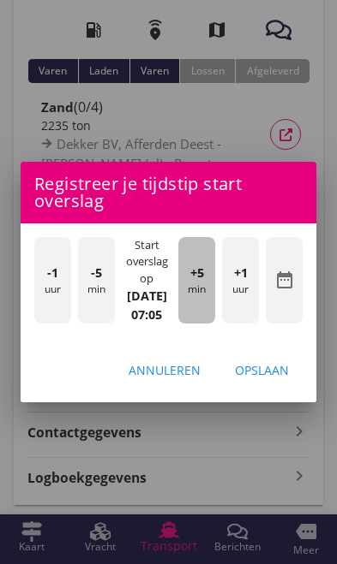
click at [196, 289] on div "+5 min" at bounding box center [196, 280] width 37 height 86
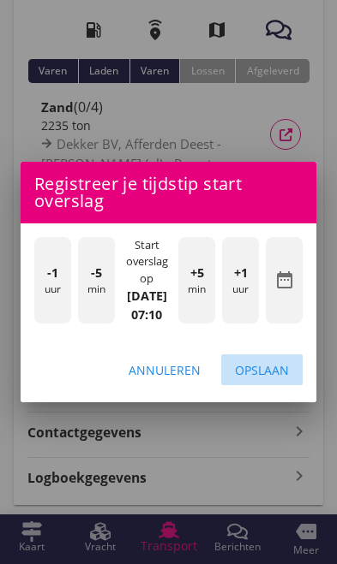
click at [282, 379] on div "Opslaan" at bounding box center [262, 370] width 54 height 18
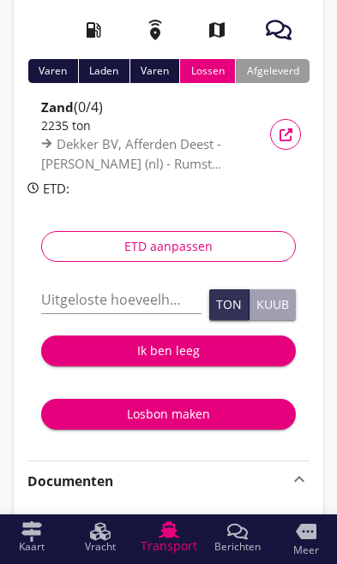
click at [83, 303] on input "Uitgeloste hoeveelheid *" at bounding box center [121, 299] width 160 height 27
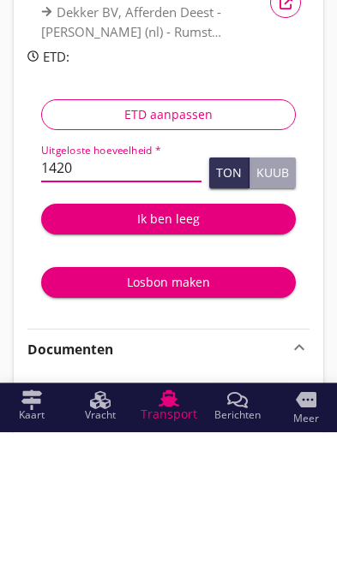
type input "1420"
click at [226, 289] on button "Ton" at bounding box center [229, 304] width 40 height 31
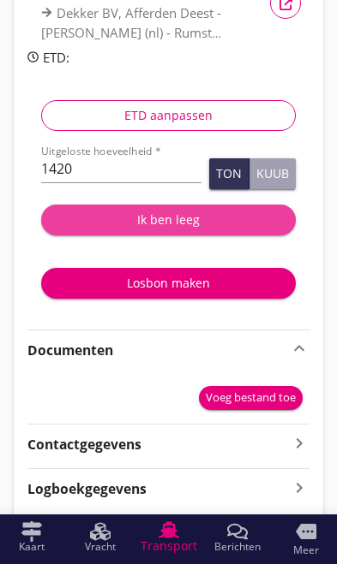
click at [182, 211] on div "Ik ben leeg" at bounding box center [168, 220] width 227 height 18
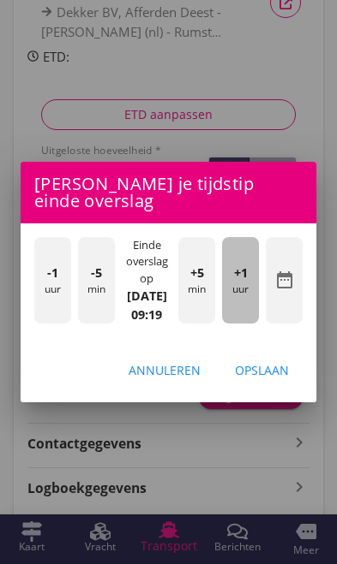
click at [244, 299] on div "+1 uur" at bounding box center [240, 280] width 37 height 86
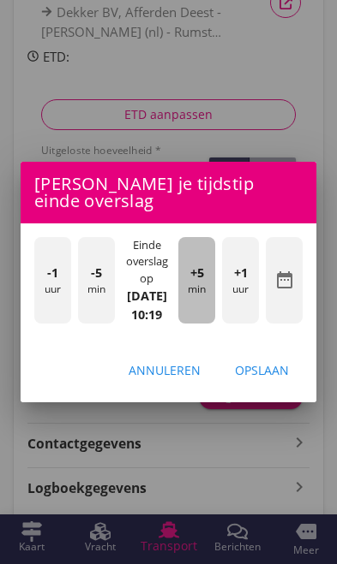
click at [193, 293] on div "+5 min" at bounding box center [196, 280] width 37 height 86
click at [202, 283] on div "+5 min" at bounding box center [196, 280] width 37 height 86
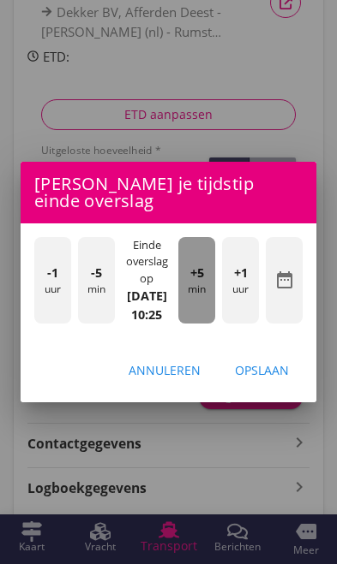
click at [204, 282] on div "+5 min" at bounding box center [196, 280] width 37 height 86
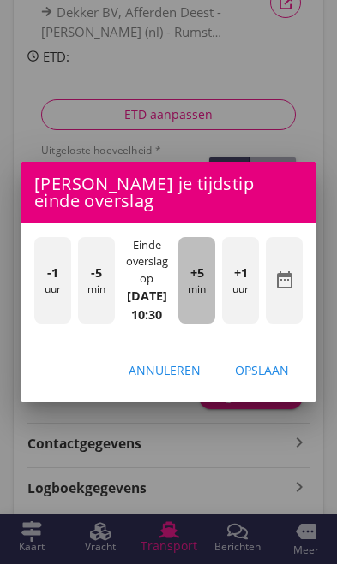
click at [199, 288] on div "+5 min" at bounding box center [196, 280] width 37 height 86
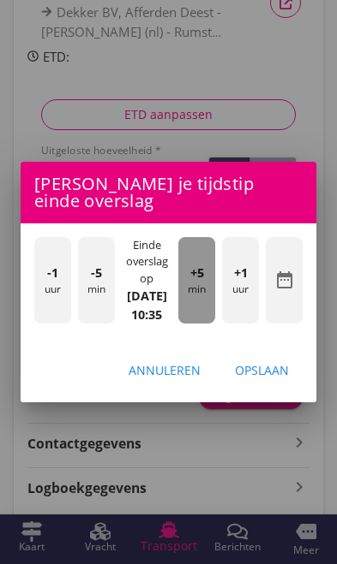
click at [201, 287] on div "+5 min" at bounding box center [196, 280] width 37 height 86
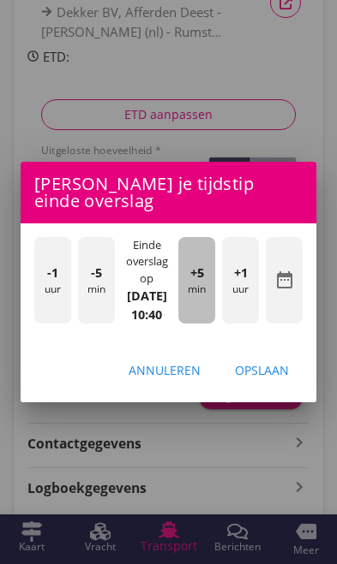
click at [203, 282] on div "+5 min" at bounding box center [196, 280] width 37 height 86
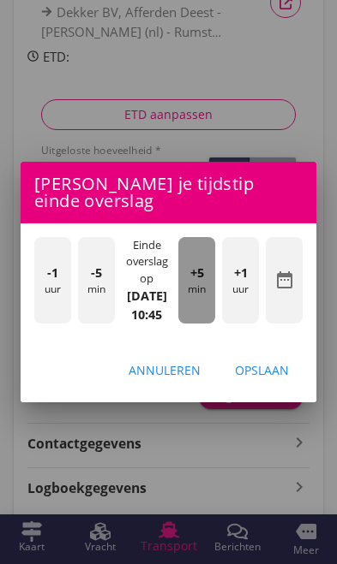
click at [203, 280] on span "+5" at bounding box center [197, 273] width 14 height 19
click at [206, 285] on div "+5 min" at bounding box center [196, 280] width 37 height 86
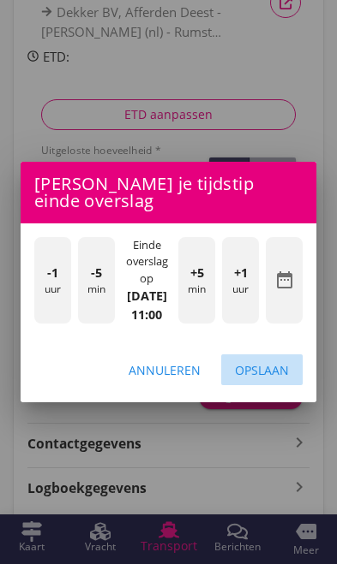
click at [282, 379] on div "Opslaan" at bounding box center [262, 370] width 54 height 18
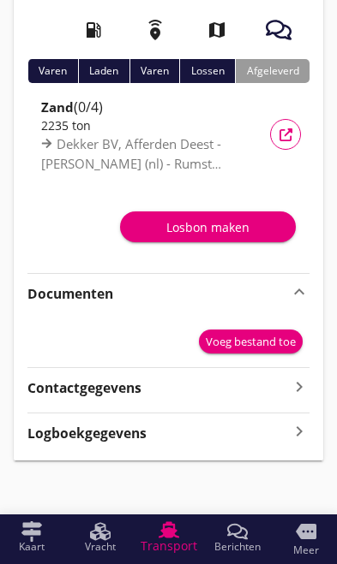
click at [216, 223] on div "Losbon maken" at bounding box center [208, 227] width 148 height 18
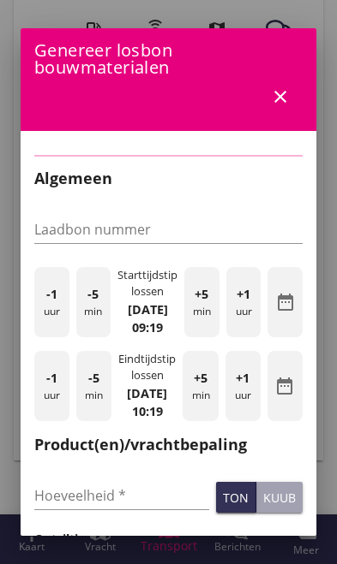
type input "1420"
checkbox input "true"
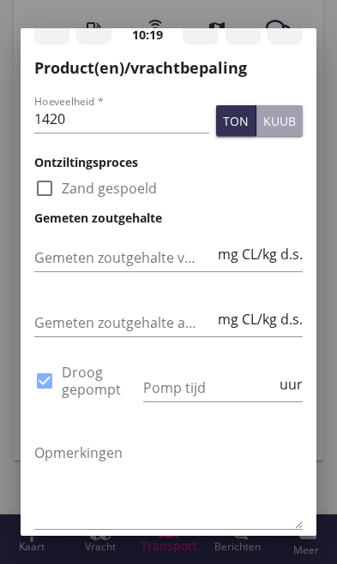
scroll to position [397, 0]
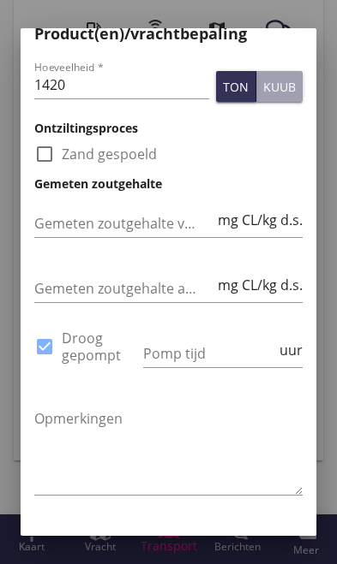
click at [201, 367] on input "Pomp tijd" at bounding box center [209, 353] width 133 height 27
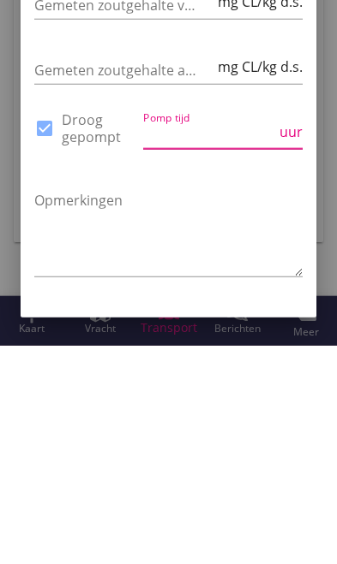
type input "2"
type input "1"
type input "8"
click at [234, 405] on textarea "Opmerkingen" at bounding box center [168, 450] width 268 height 90
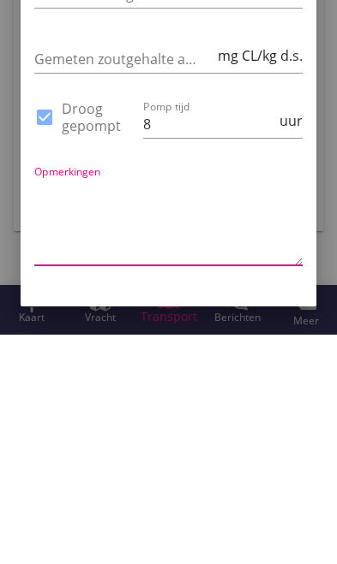
click at [275, 405] on textarea "Opmerkingen" at bounding box center [168, 450] width 268 height 90
click at [241, 323] on div "Pomp tijd 8 uur" at bounding box center [223, 355] width 166 height 65
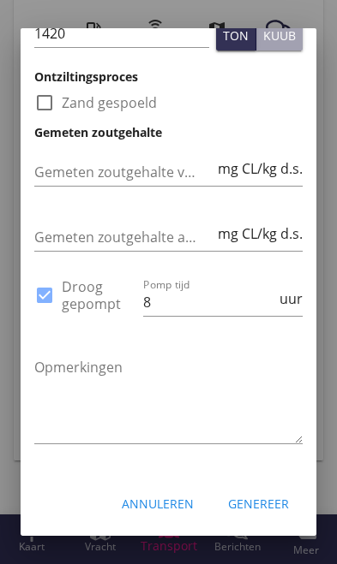
scroll to position [481, 0]
click at [268, 503] on div "Genereer" at bounding box center [258, 504] width 61 height 18
